Goal: Task Accomplishment & Management: Manage account settings

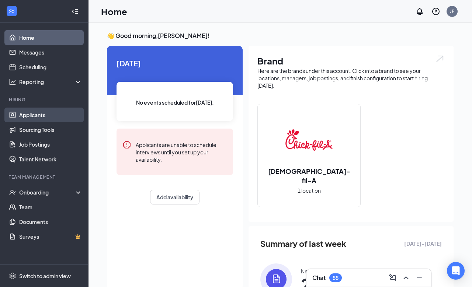
click at [41, 115] on link "Applicants" at bounding box center [50, 115] width 63 height 15
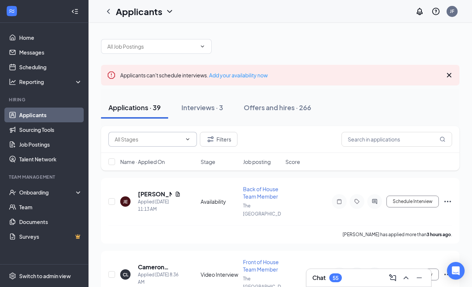
click at [189, 140] on icon "ChevronDown" at bounding box center [188, 139] width 6 height 6
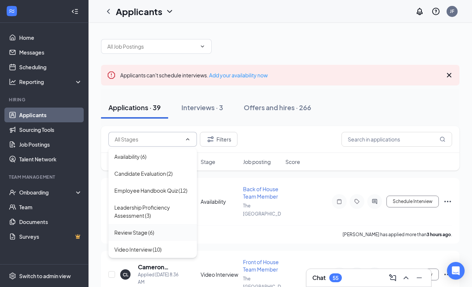
click at [129, 235] on div "Review Stage (6)" at bounding box center [134, 232] width 40 height 8
type input "Review Stage (6)"
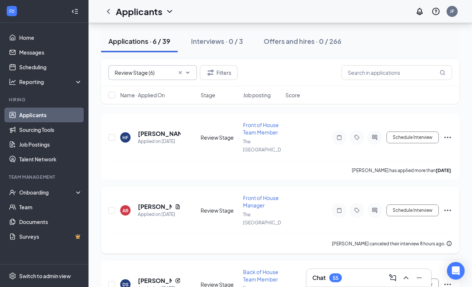
scroll to position [283, 0]
click at [156, 277] on h5 "[PERSON_NAME]" at bounding box center [155, 281] width 34 height 8
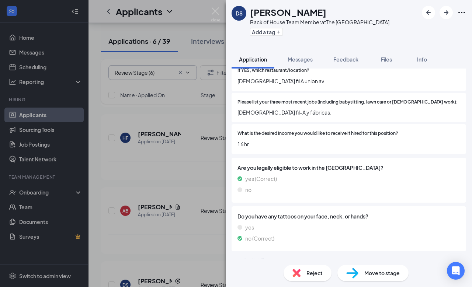
scroll to position [236, 0]
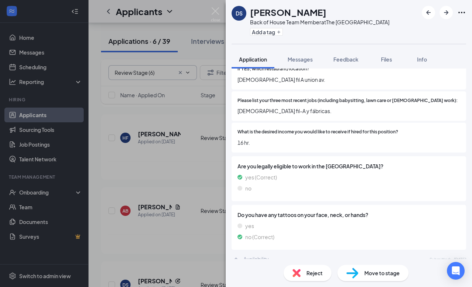
click at [356, 271] on img at bounding box center [352, 273] width 12 height 11
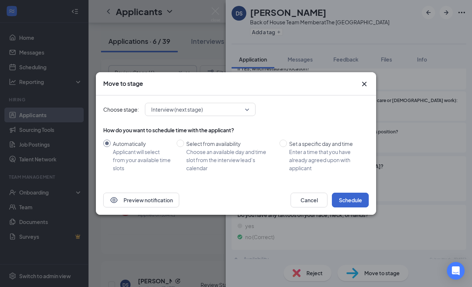
click at [346, 203] on button "Schedule" at bounding box center [350, 200] width 37 height 15
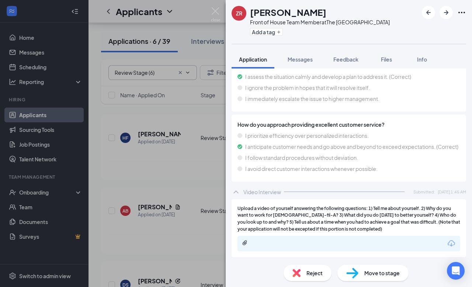
scroll to position [1381, 0]
click at [346, 244] on div at bounding box center [301, 243] width 119 height 6
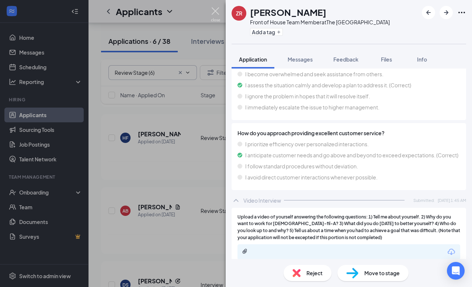
click at [217, 9] on img at bounding box center [215, 14] width 9 height 14
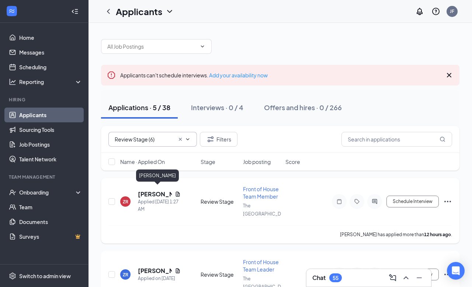
click at [151, 192] on h5 "[PERSON_NAME]" at bounding box center [155, 194] width 34 height 8
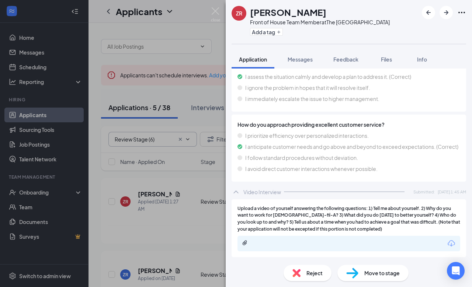
scroll to position [1381, 0]
click at [215, 11] on img at bounding box center [215, 14] width 9 height 14
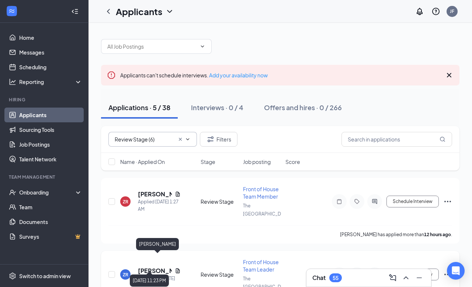
click at [154, 275] on div "Applied on [DATE]" at bounding box center [159, 278] width 43 height 7
click at [150, 267] on h5 "[PERSON_NAME]" at bounding box center [155, 271] width 34 height 8
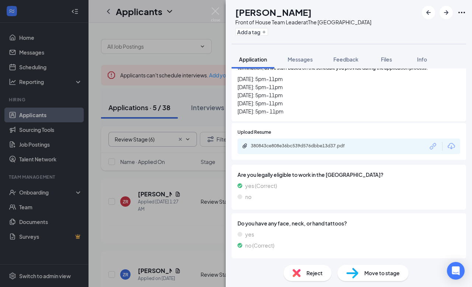
scroll to position [369, 0]
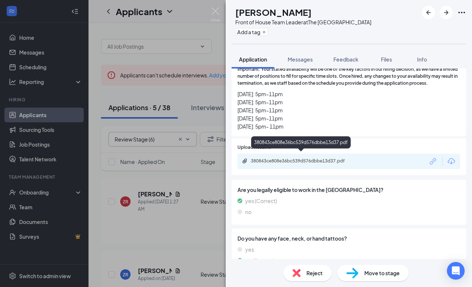
click at [334, 158] on div "380843ce808e36bc539d576dbbe13d37.pdf" at bounding box center [302, 161] width 103 height 6
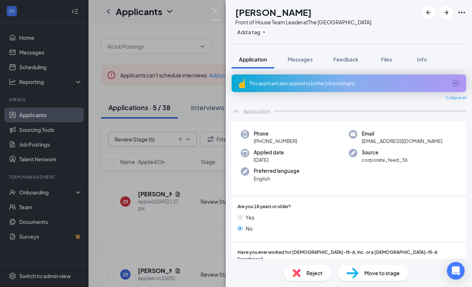
scroll to position [0, 0]
click at [214, 11] on img at bounding box center [215, 14] width 9 height 14
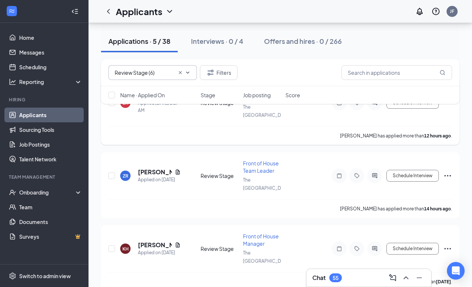
scroll to position [99, 0]
click at [147, 241] on h5 "[PERSON_NAME]" at bounding box center [155, 245] width 34 height 8
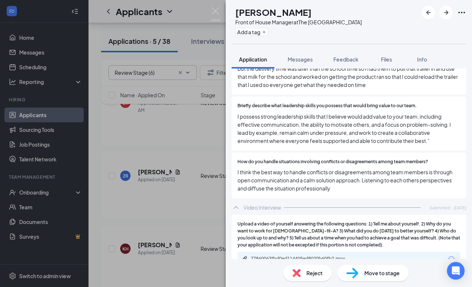
scroll to position [1067, 0]
click at [278, 256] on div "77860063fbd0ed114405ed8020b60fb2.mov" at bounding box center [302, 259] width 103 height 6
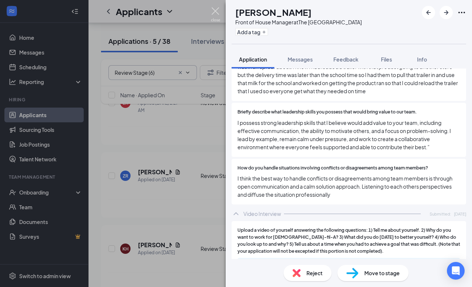
click at [214, 11] on img at bounding box center [215, 14] width 9 height 14
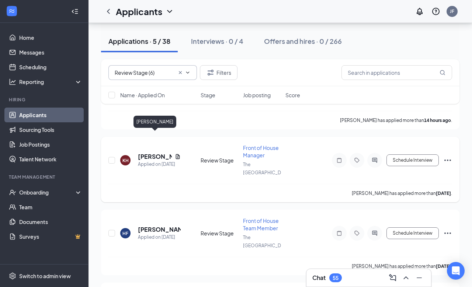
scroll to position [189, 0]
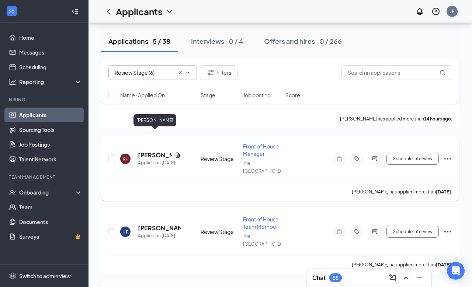
click at [160, 151] on h5 "[PERSON_NAME]" at bounding box center [155, 155] width 34 height 8
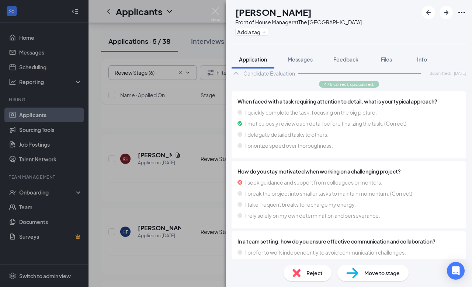
scroll to position [613, 0]
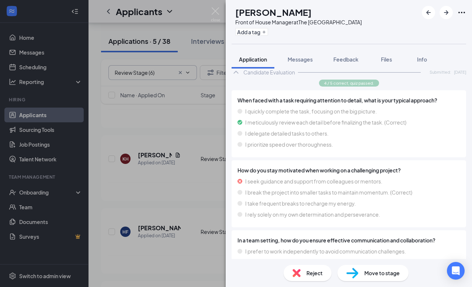
click at [302, 274] on div "Reject" at bounding box center [307, 273] width 48 height 16
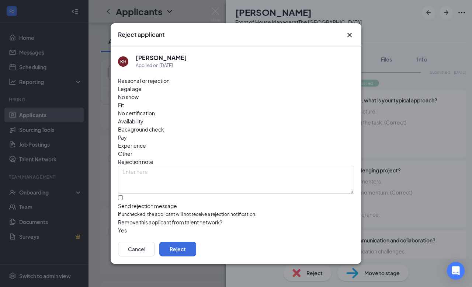
click at [127, 133] on span "Pay" at bounding box center [122, 137] width 9 height 8
click at [123, 202] on div at bounding box center [236, 202] width 236 height 0
click at [123, 195] on input "Send rejection message If unchecked, the applicant will not receive a rejection…" at bounding box center [120, 197] width 5 height 5
checkbox input "true"
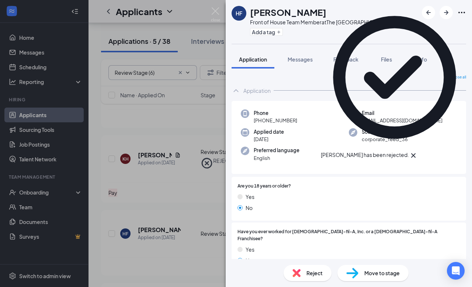
click at [415, 153] on icon "Cross" at bounding box center [413, 155] width 4 height 4
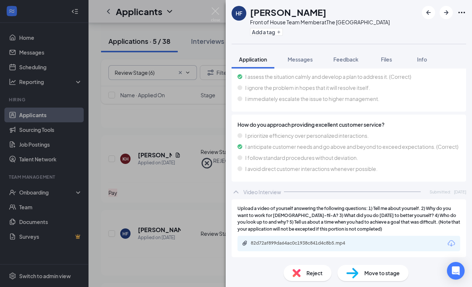
scroll to position [1320, 0]
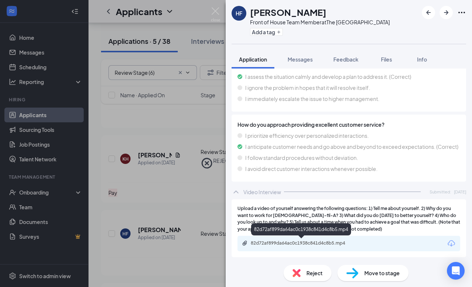
click at [284, 246] on div "82d72af899da64ac0c1938c841d4c8b5.mp4" at bounding box center [301, 243] width 119 height 7
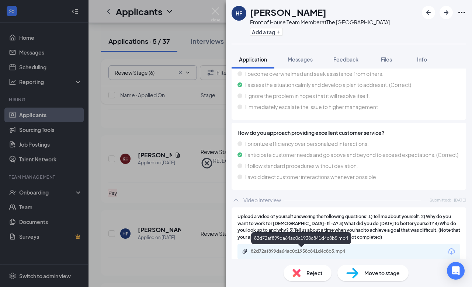
click at [291, 250] on div "82d72af899da64ac0c1938c841d4c8b5.mp4" at bounding box center [302, 251] width 103 height 6
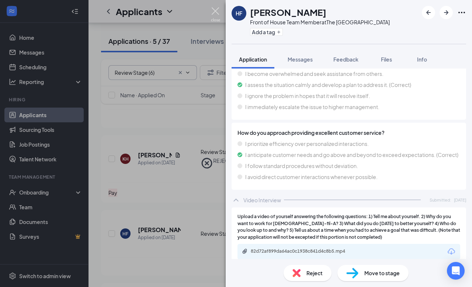
click at [214, 13] on img at bounding box center [215, 14] width 9 height 14
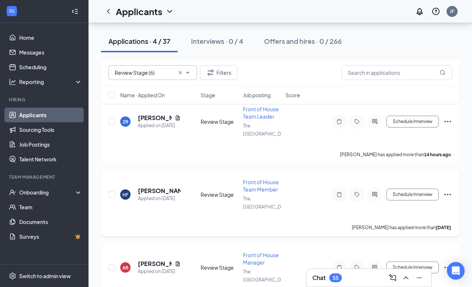
scroll to position [151, 0]
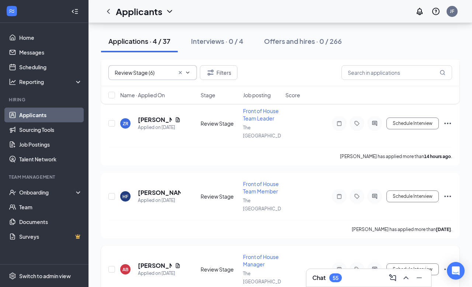
click at [252, 254] on span "Front of House Manager" at bounding box center [261, 261] width 36 height 14
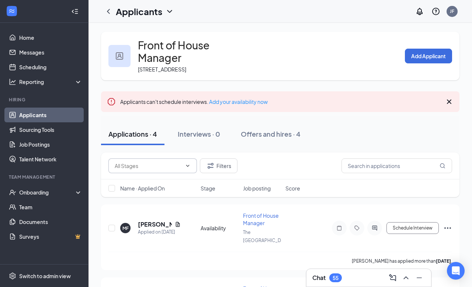
click at [189, 163] on icon "ChevronDown" at bounding box center [188, 166] width 6 height 6
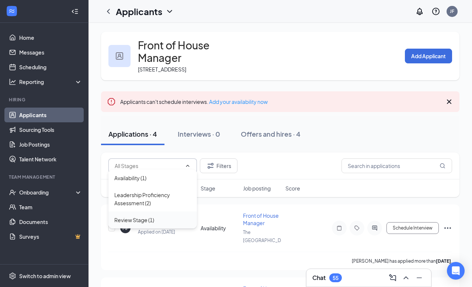
click at [153, 218] on div "Review Stage (1)" at bounding box center [134, 220] width 40 height 8
type input "Review Stage (1)"
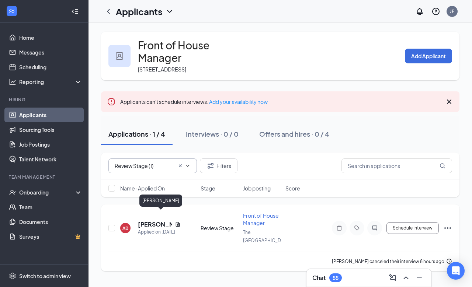
click at [156, 220] on h5 "[PERSON_NAME]" at bounding box center [155, 224] width 34 height 8
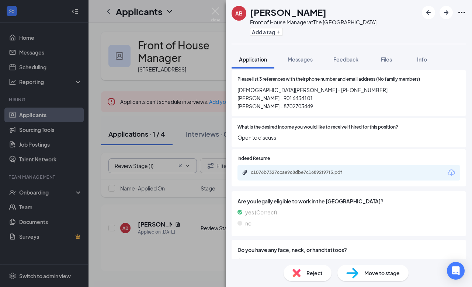
scroll to position [234, 0]
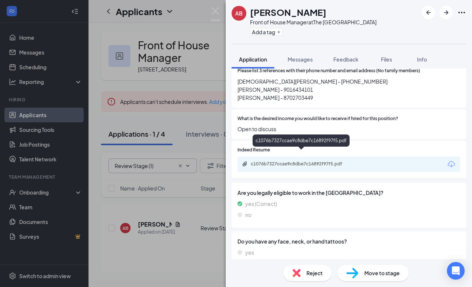
click at [303, 161] on div "c1076b7327ccae9c8dbe7c16892f97f5.pdf" at bounding box center [302, 164] width 103 height 6
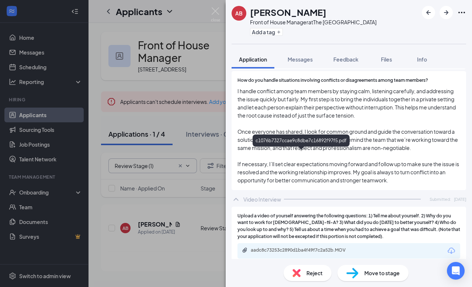
scroll to position [1186, 0]
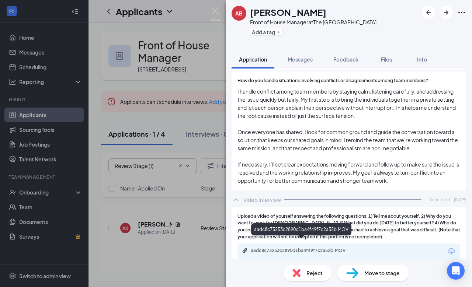
click at [322, 248] on div "aadc8c73253c2890d1ba4f49f7c2a52b.MOV" at bounding box center [302, 251] width 103 height 6
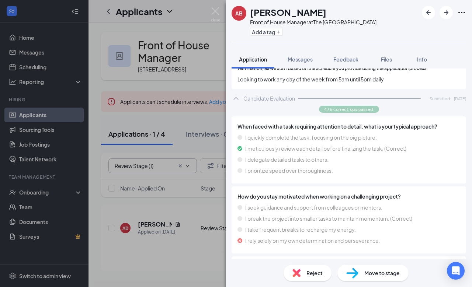
scroll to position [397, 0]
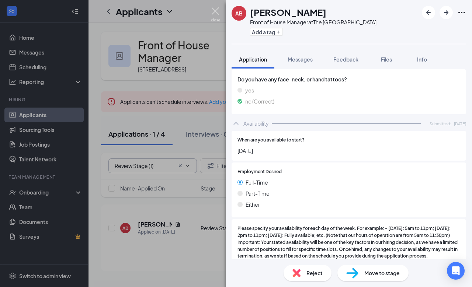
click at [217, 9] on img at bounding box center [215, 14] width 9 height 14
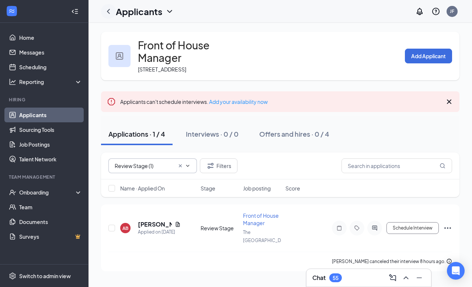
click at [108, 13] on icon "ChevronLeft" at bounding box center [108, 11] width 9 height 9
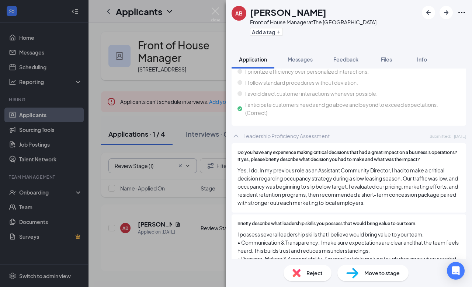
scroll to position [930, 0]
click at [215, 10] on img at bounding box center [215, 14] width 9 height 14
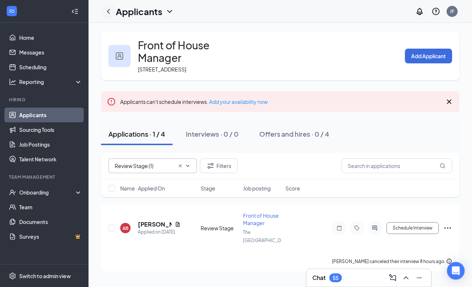
click at [108, 14] on icon "ChevronLeft" at bounding box center [108, 11] width 9 height 9
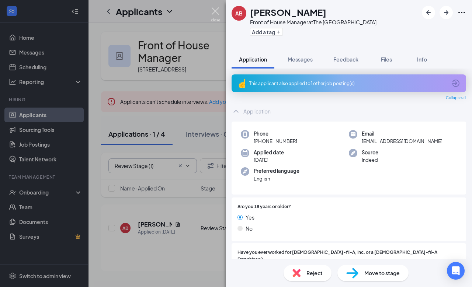
click at [216, 13] on img at bounding box center [215, 14] width 9 height 14
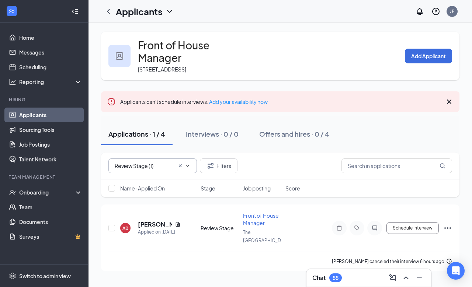
click at [169, 13] on icon "ChevronDown" at bounding box center [169, 11] width 9 height 9
click at [141, 31] on link "Applicants" at bounding box center [144, 27] width 49 height 7
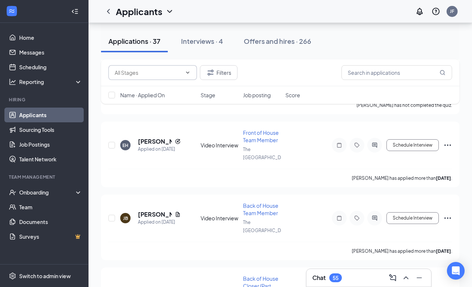
scroll to position [870, 0]
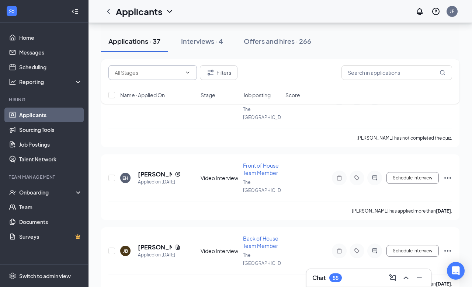
click at [188, 76] on span at bounding box center [152, 72] width 88 height 15
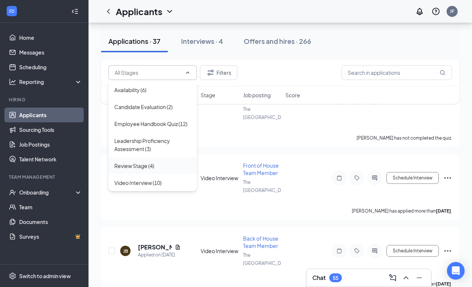
click at [144, 167] on div "Review Stage (4)" at bounding box center [134, 166] width 40 height 8
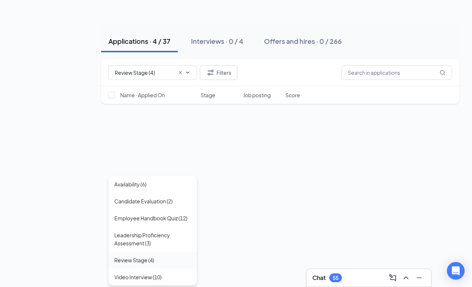
type input "Review Stage (4)"
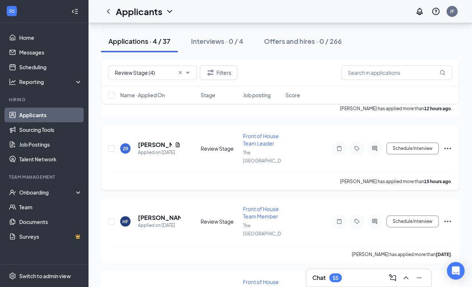
scroll to position [125, 0]
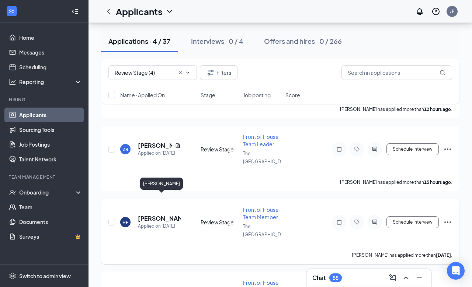
click at [165, 214] on h5 "[PERSON_NAME]" at bounding box center [159, 218] width 43 height 8
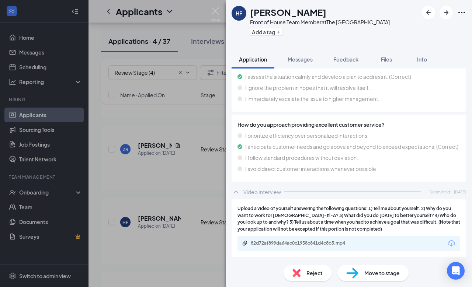
scroll to position [1320, 0]
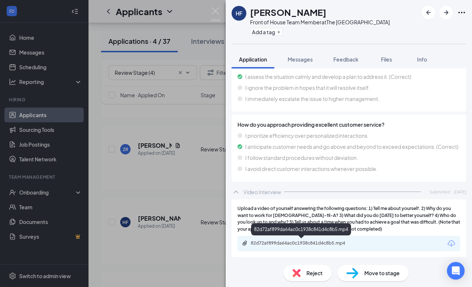
click at [275, 242] on div "82d72af899da64ac0c1938c841d4c8b5.mp4" at bounding box center [302, 243] width 103 height 6
